Goal: Information Seeking & Learning: Understand process/instructions

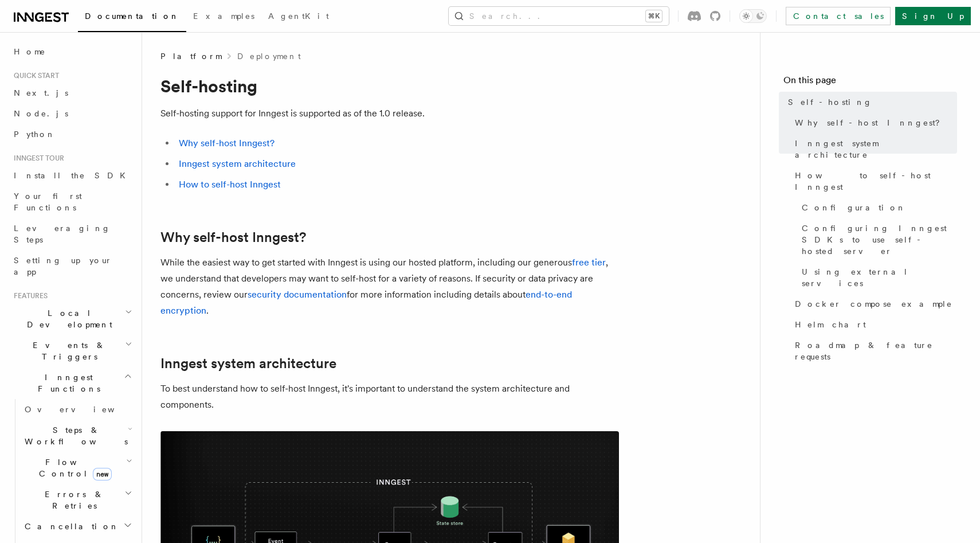
click at [211, 284] on p "While the easiest way to get started with Inngest is using our hosted platform,…" at bounding box center [389, 286] width 458 height 64
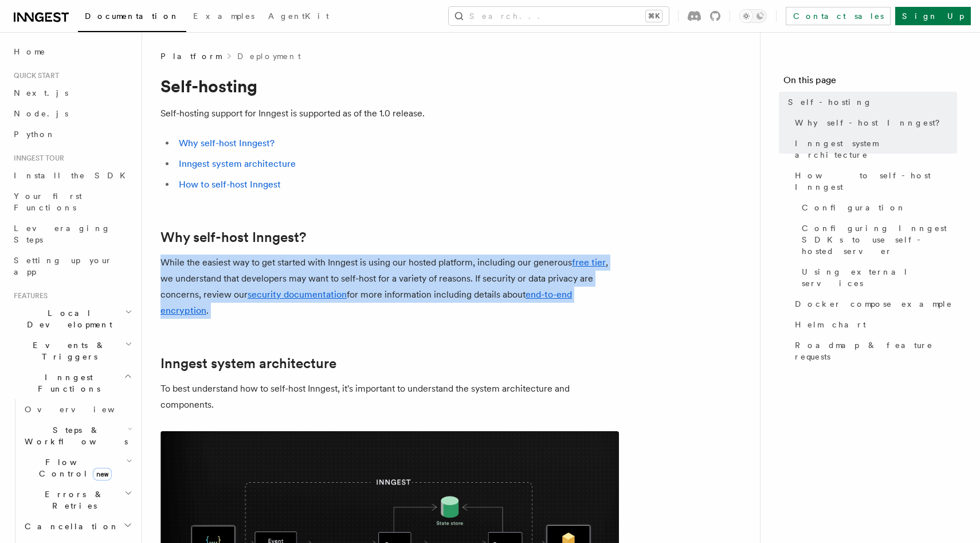
click at [231, 279] on p "While the easiest way to get started with Inngest is using our hosted platform,…" at bounding box center [389, 286] width 458 height 64
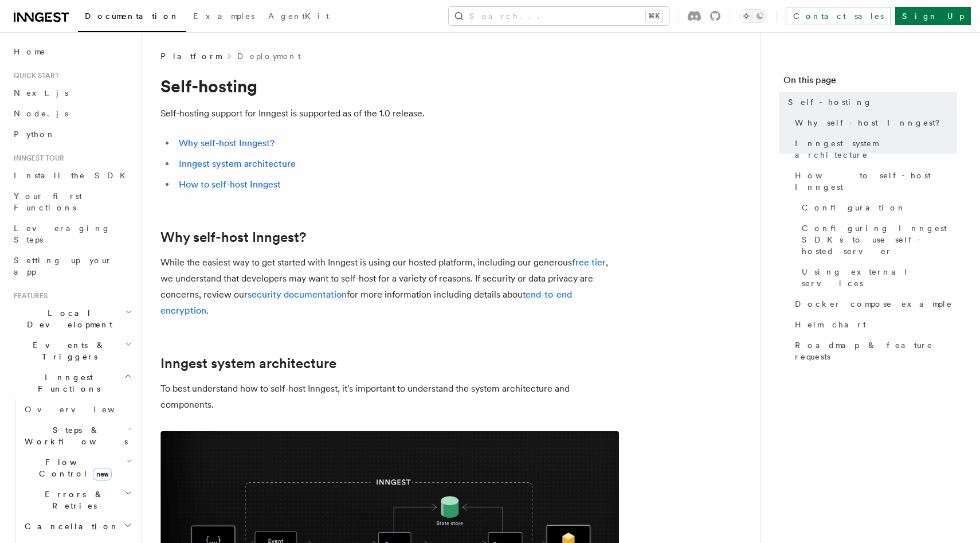
click at [231, 279] on p "While the easiest way to get started with Inngest is using our hosted platform,…" at bounding box center [389, 286] width 458 height 64
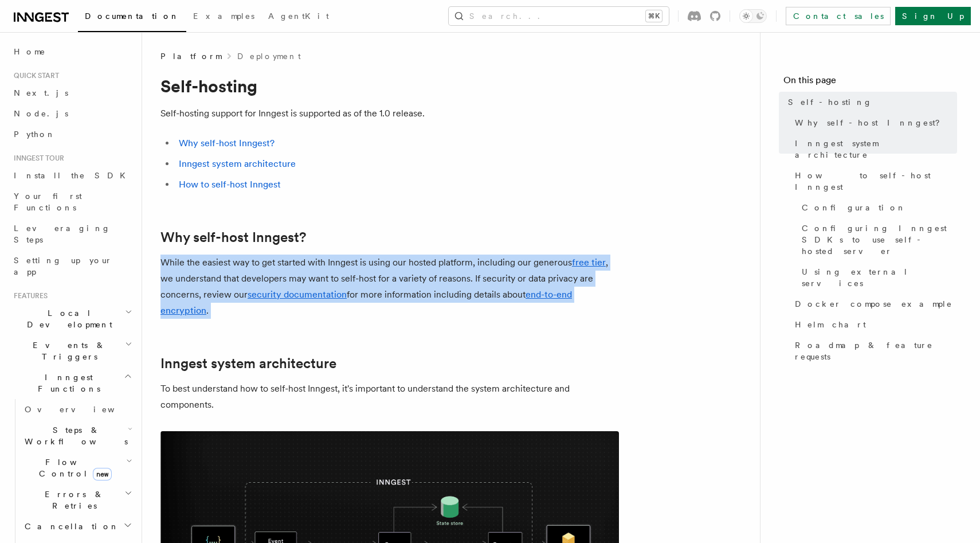
click at [231, 279] on p "While the easiest way to get started with Inngest is using our hosted platform,…" at bounding box center [389, 286] width 458 height 64
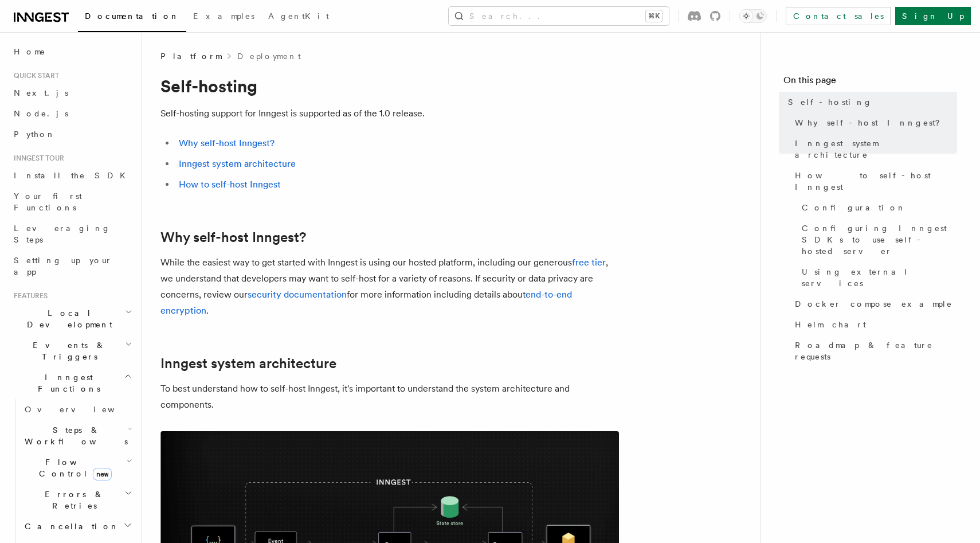
click at [231, 279] on p "While the easiest way to get started with Inngest is using our hosted platform,…" at bounding box center [389, 286] width 458 height 64
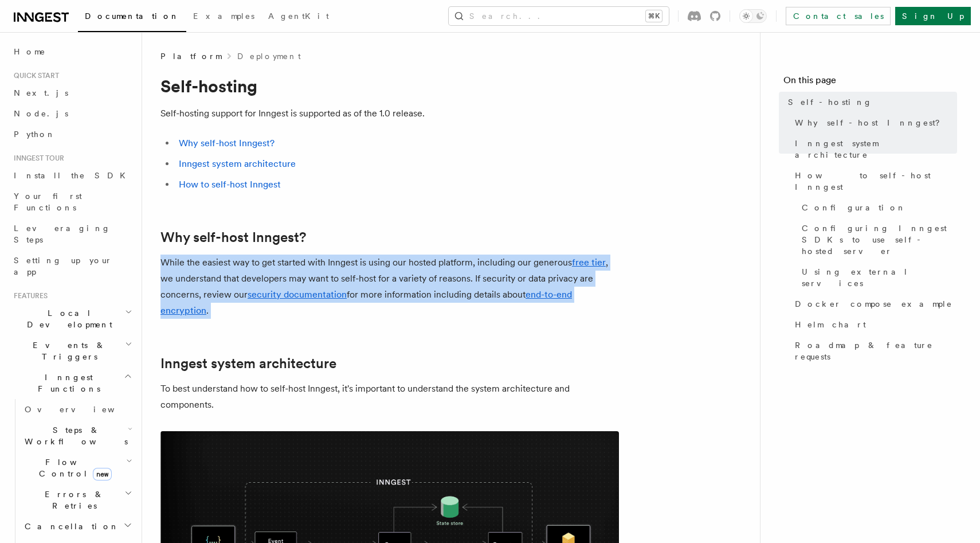
click at [231, 279] on p "While the easiest way to get started with Inngest is using our hosted platform,…" at bounding box center [389, 286] width 458 height 64
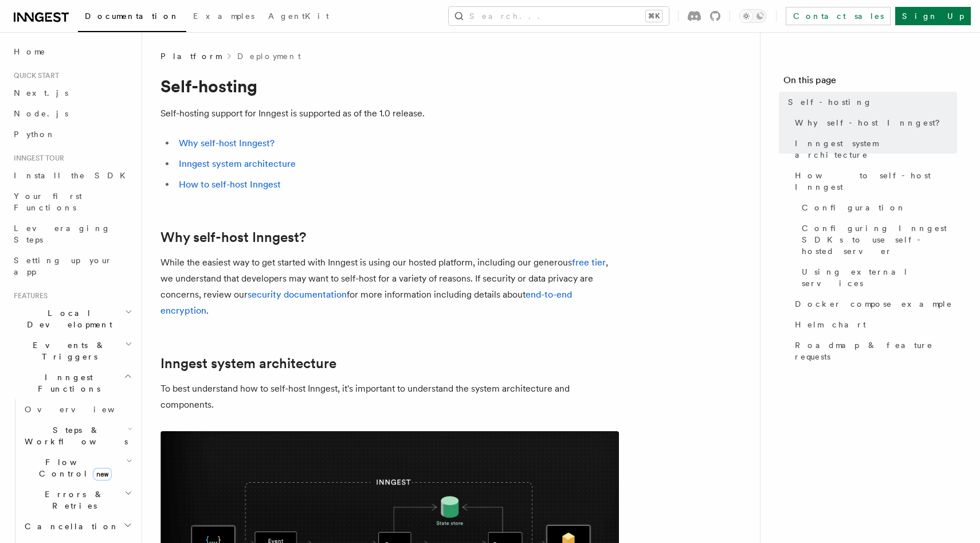
click at [231, 279] on p "While the easiest way to get started with Inngest is using our hosted platform,…" at bounding box center [389, 286] width 458 height 64
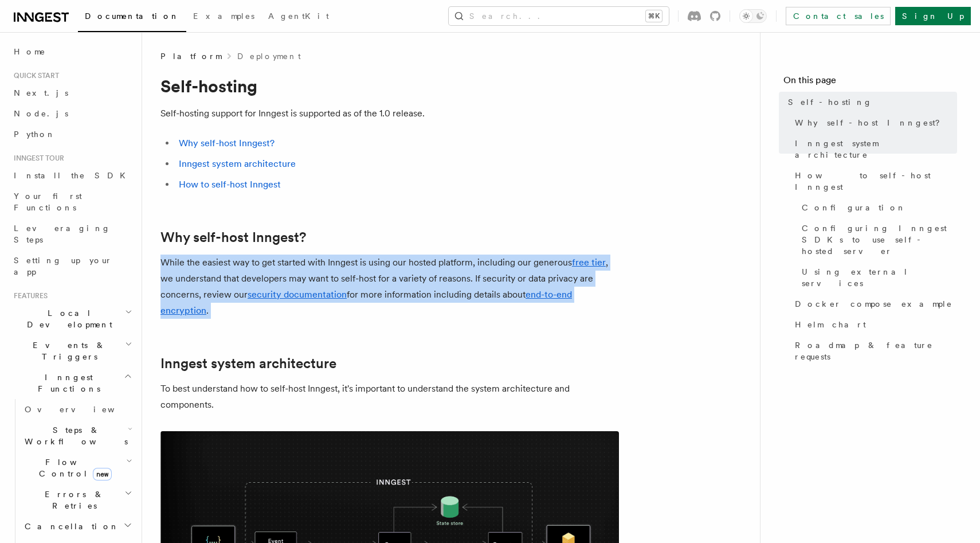
click at [231, 279] on p "While the easiest way to get started with Inngest is using our hosted platform,…" at bounding box center [389, 286] width 458 height 64
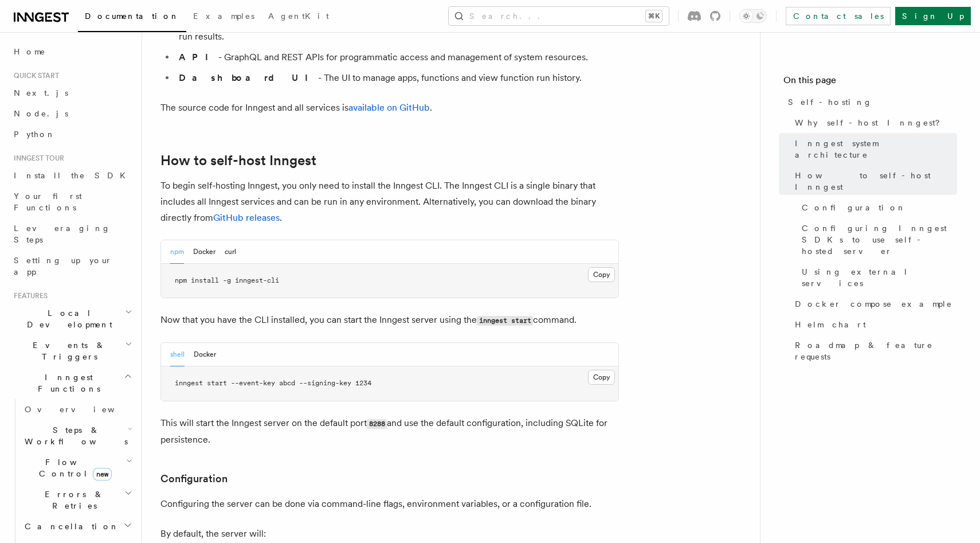
scroll to position [1215, 0]
